Goal: Task Accomplishment & Management: Complete application form

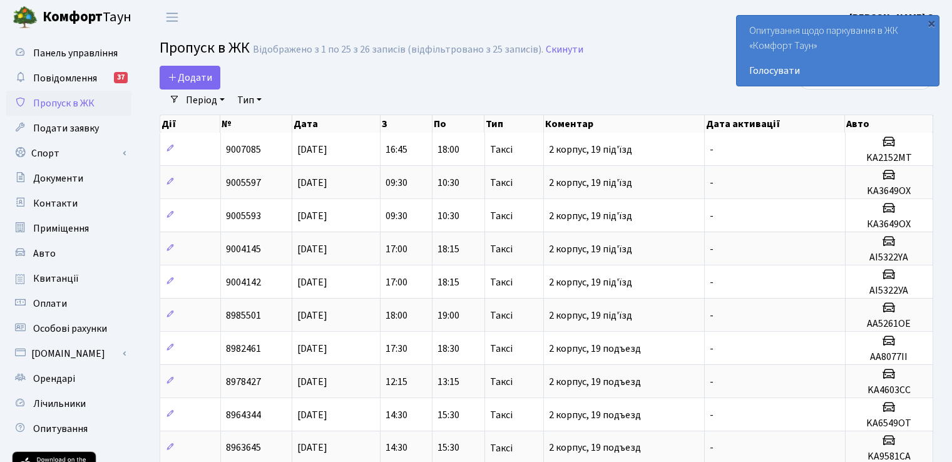
select select "25"
click at [185, 68] on link "Додати" at bounding box center [190, 78] width 61 height 24
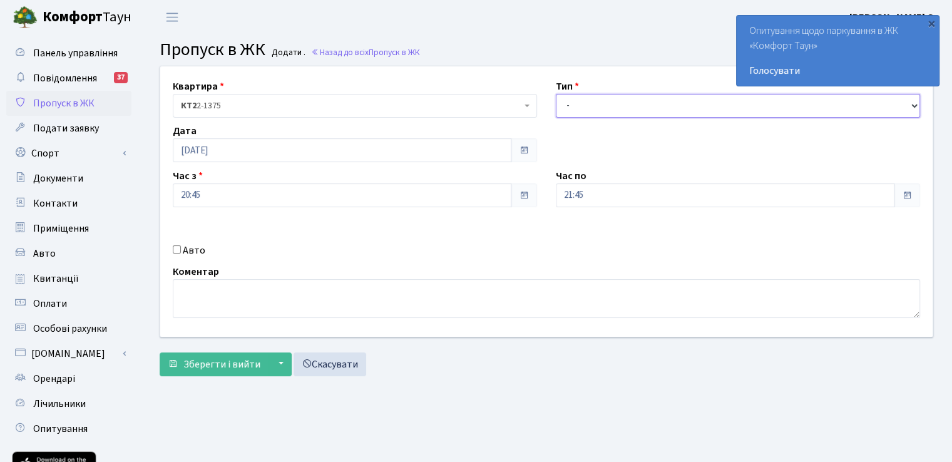
drag, startPoint x: 632, startPoint y: 96, endPoint x: 629, endPoint y: 103, distance: 8.1
click at [632, 96] on select "- Доставка Таксі Гості Сервіс" at bounding box center [738, 106] width 364 height 24
select select "2"
click at [556, 94] on select "- Доставка Таксі Гості Сервіс" at bounding box center [738, 106] width 364 height 24
click at [172, 254] on div "Авто" at bounding box center [354, 250] width 383 height 15
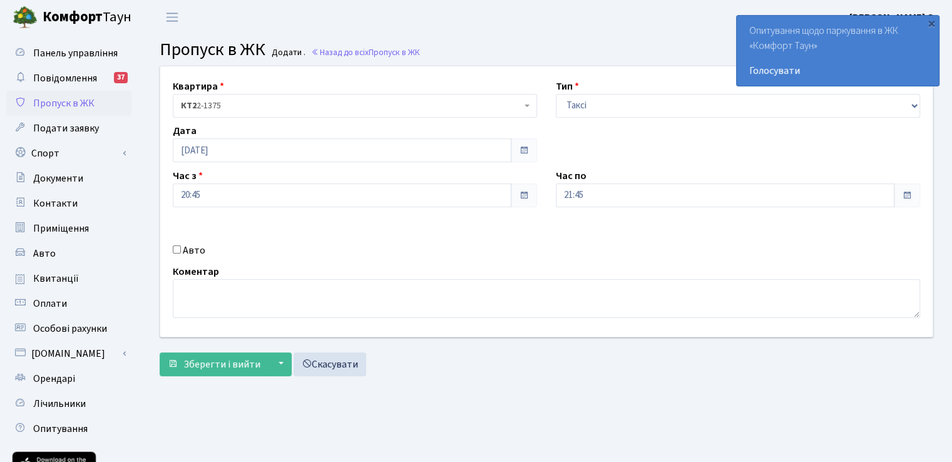
click at [183, 249] on label "Авто" at bounding box center [194, 250] width 23 height 15
click at [181, 249] on input "Авто" at bounding box center [177, 249] width 8 height 8
checkbox input "true"
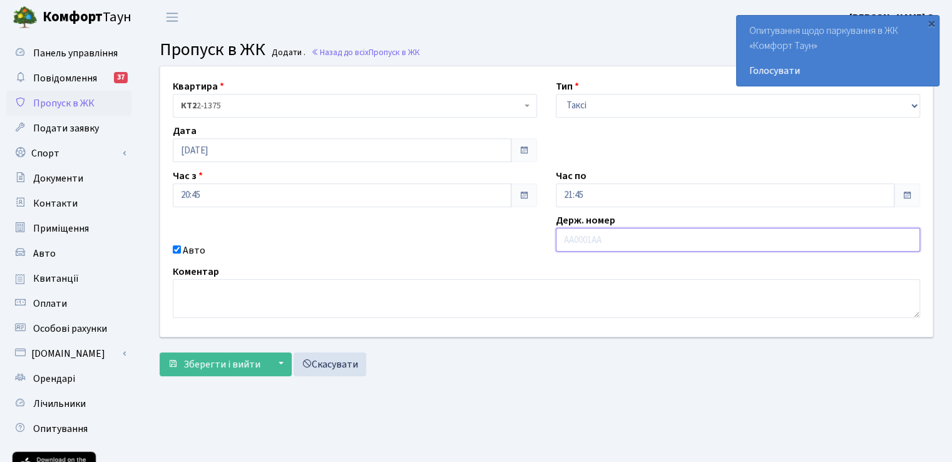
click at [582, 241] on input "text" at bounding box center [738, 240] width 364 height 24
paste input "KA2179BH"
type input "KA2179BH"
click at [160, 352] on button "Зберегти і вийти" at bounding box center [214, 364] width 109 height 24
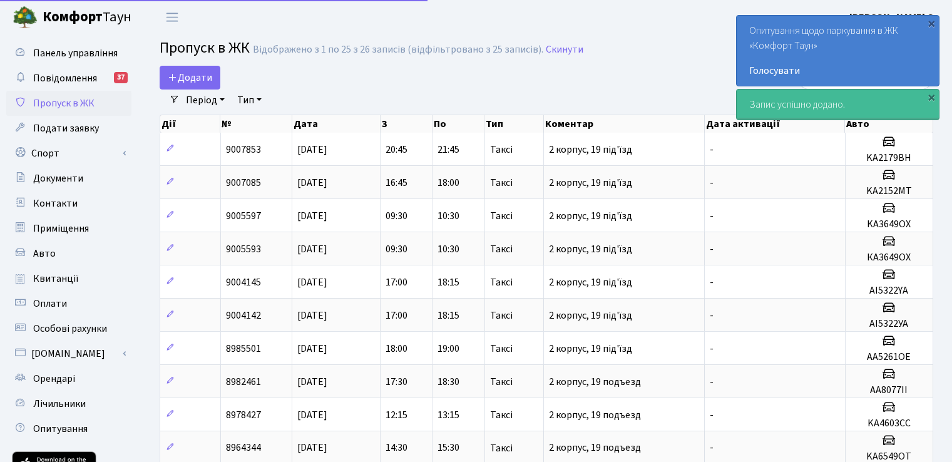
select select "25"
